Goal: Task Accomplishment & Management: Complete application form

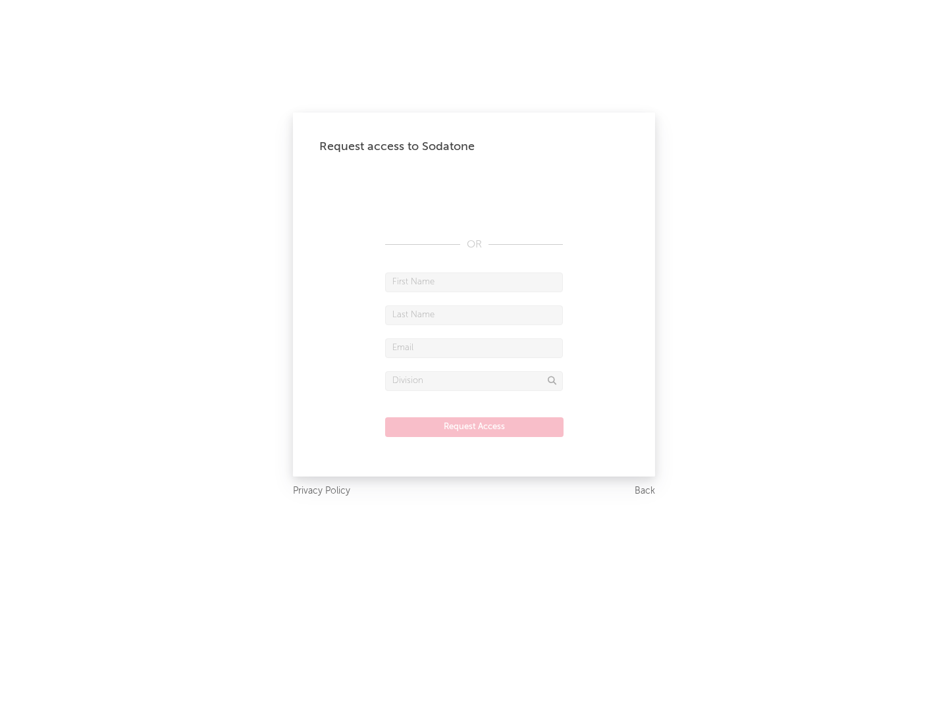
click at [474, 282] on input "text" at bounding box center [474, 282] width 178 height 20
type input "[PERSON_NAME]"
click at [474, 315] on input "text" at bounding box center [474, 315] width 178 height 20
type input "[PERSON_NAME]"
click at [474, 348] on input "text" at bounding box center [474, 348] width 178 height 20
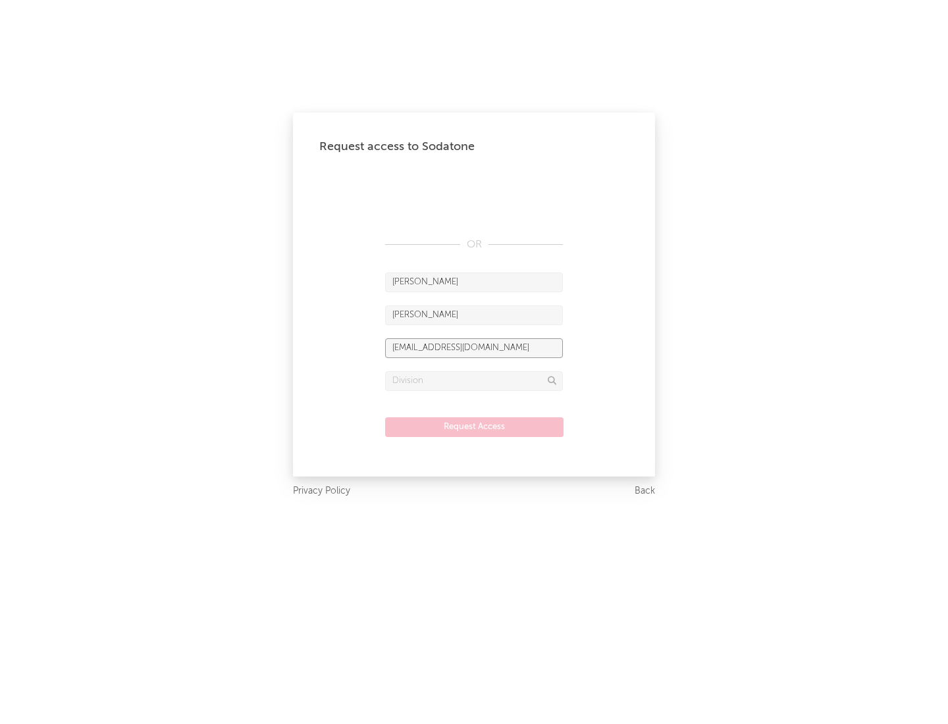
type input "[EMAIL_ADDRESS][DOMAIN_NAME]"
click at [474, 380] on input "text" at bounding box center [474, 381] width 178 height 20
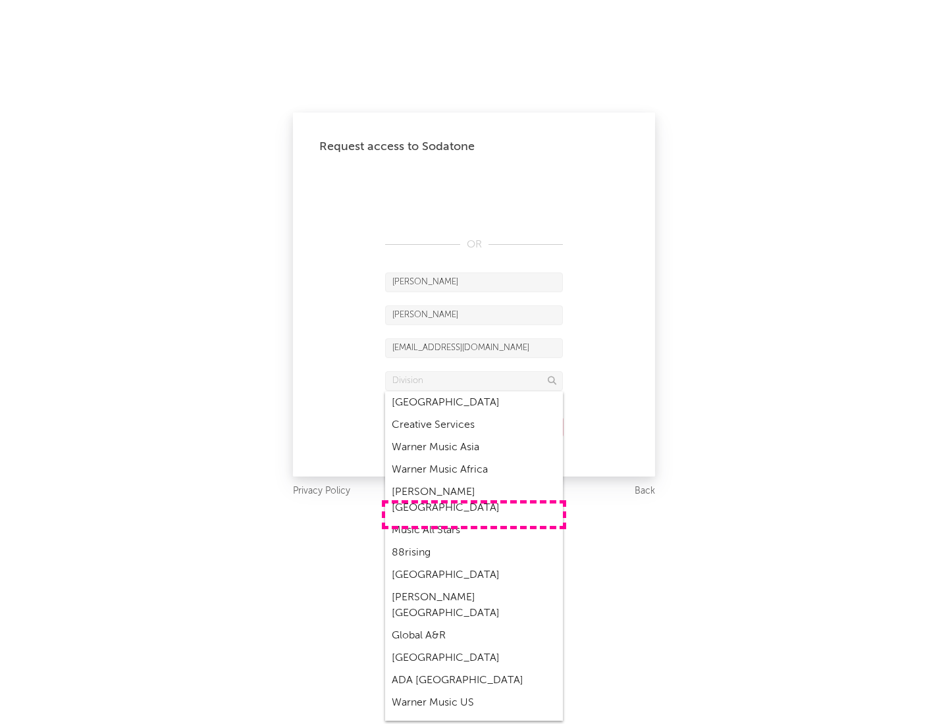
click at [474, 519] on div "Music All Stars" at bounding box center [474, 530] width 178 height 22
type input "Music All Stars"
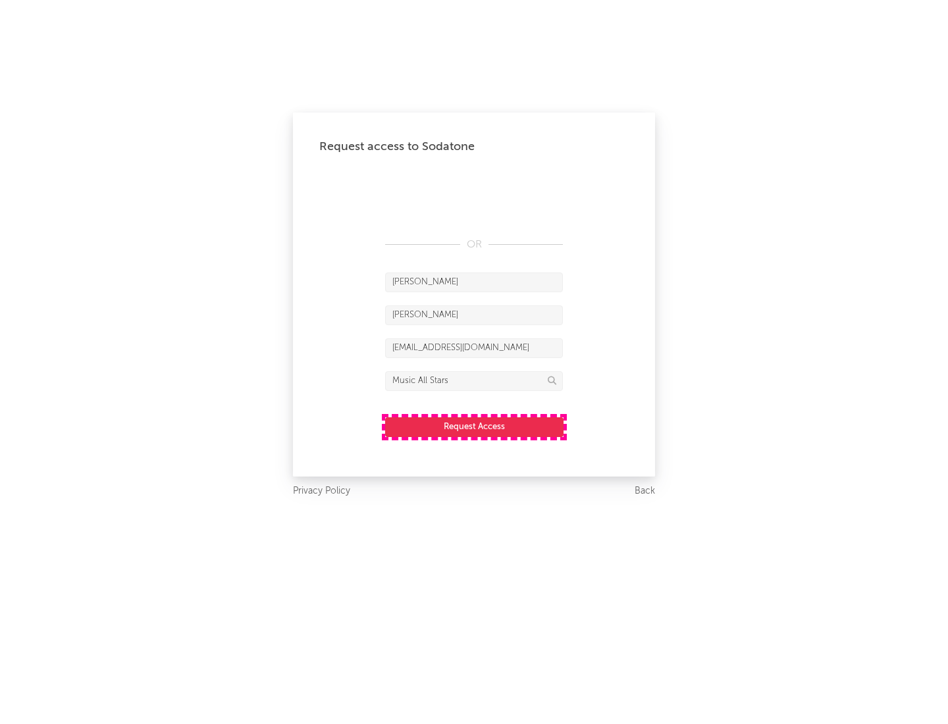
click at [474, 426] on button "Request Access" at bounding box center [474, 427] width 178 height 20
